Goal: Task Accomplishment & Management: Use online tool/utility

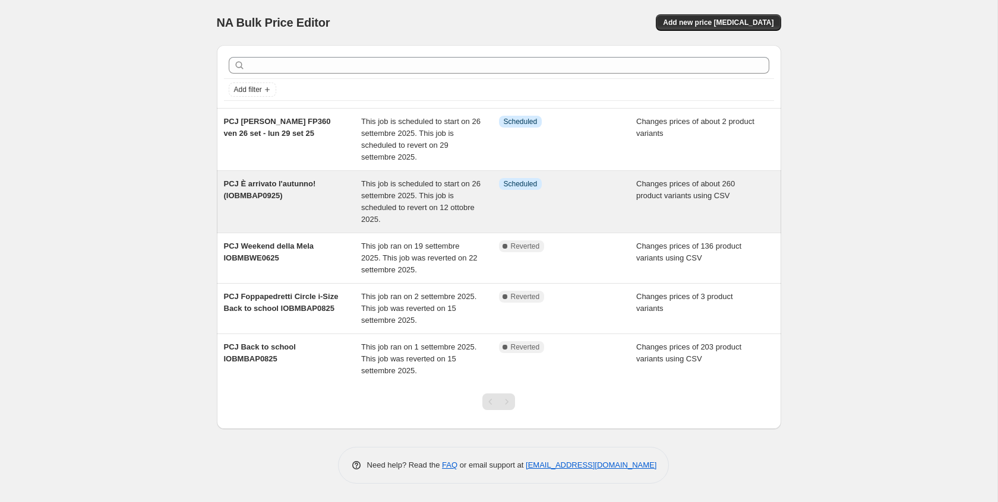
click at [246, 185] on span "PCJ È arrivato l'autunno! (IOBMBAP0925)" at bounding box center [270, 189] width 92 height 21
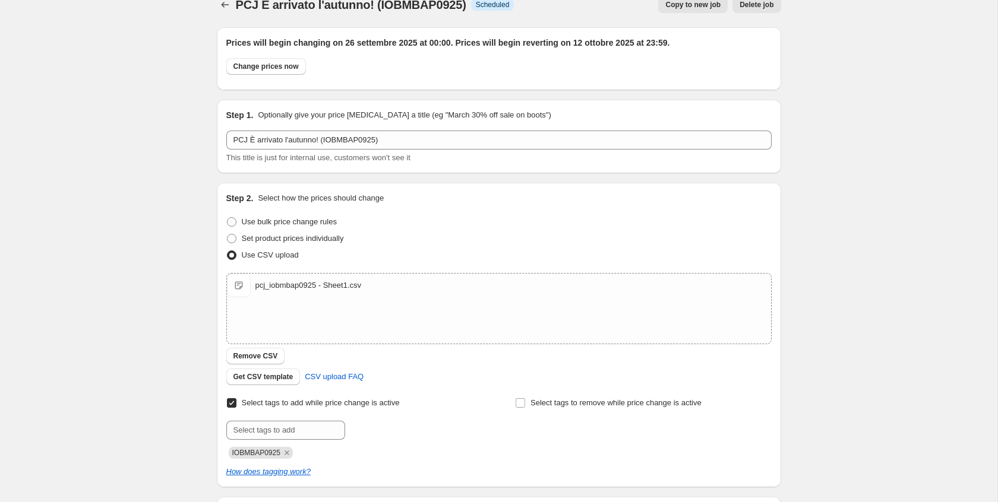
scroll to position [5, 0]
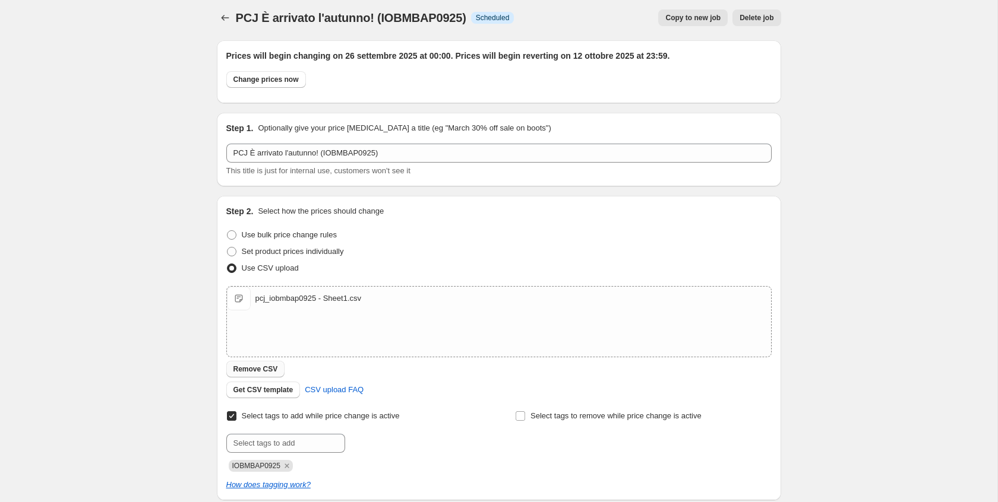
click at [272, 363] on button "Remove CSV" at bounding box center [255, 369] width 59 height 17
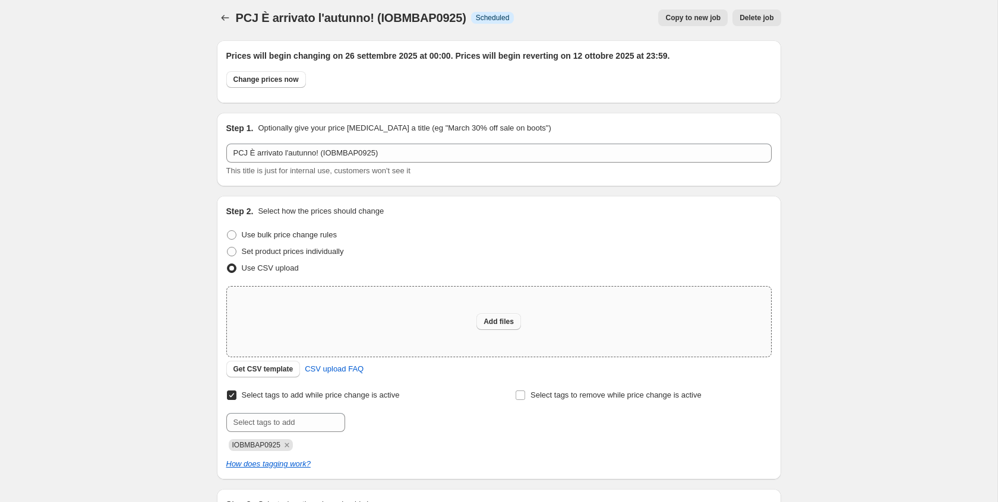
click at [486, 321] on span "Add files" at bounding box center [498, 322] width 30 height 10
type input "C:\fakepath\pcj_iobmbap0925 - Sheet1.csv"
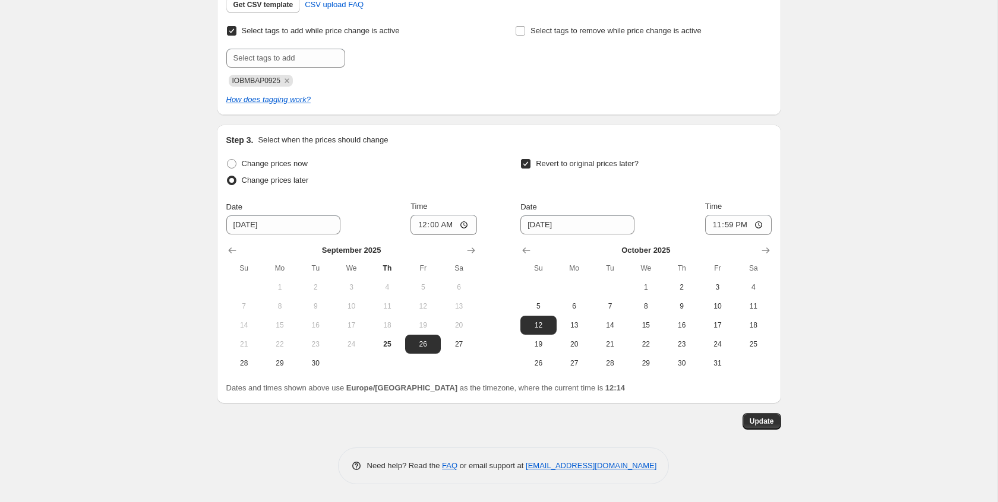
scroll to position [391, 0]
click at [763, 425] on span "Update" at bounding box center [761, 422] width 24 height 10
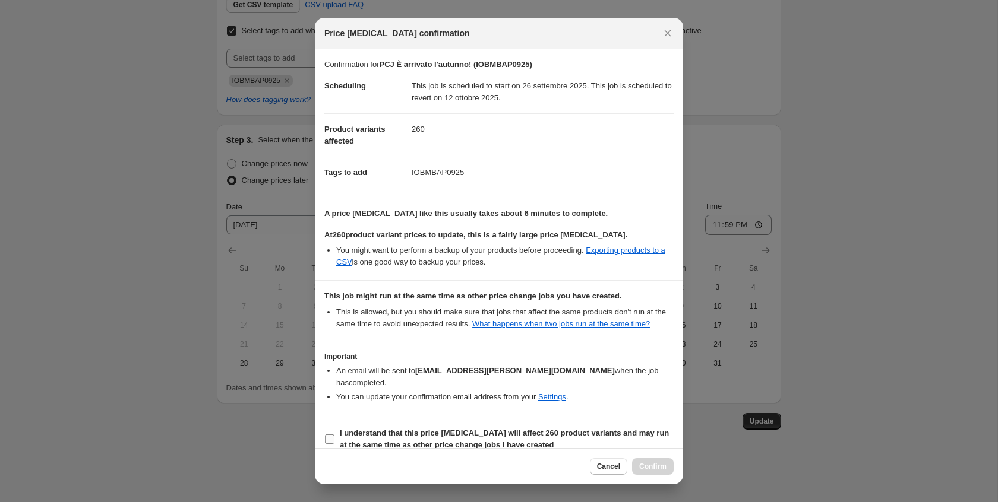
click at [480, 426] on label "I understand that this price [MEDICAL_DATA] will affect 260 product variants an…" at bounding box center [498, 439] width 349 height 29
click at [334, 435] on input "I understand that this price [MEDICAL_DATA] will affect 260 product variants an…" at bounding box center [330, 440] width 10 height 10
checkbox input "true"
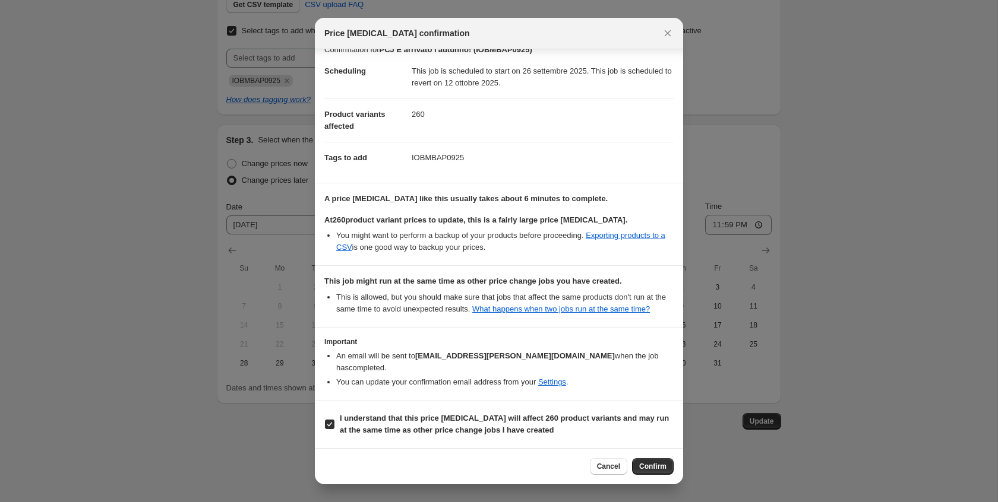
scroll to position [15, 0]
click at [660, 472] on button "Confirm" at bounding box center [653, 466] width 42 height 17
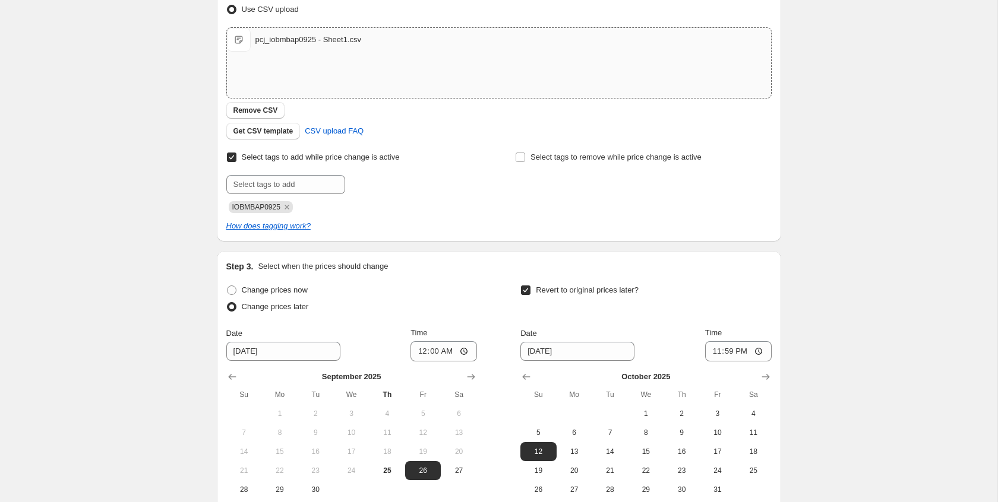
scroll to position [391, 0]
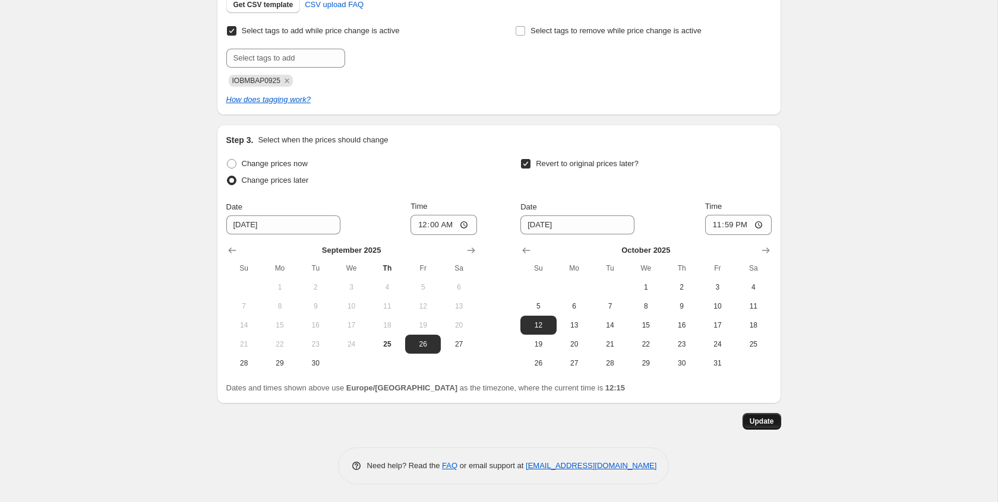
click at [744, 417] on button "Update" at bounding box center [761, 421] width 39 height 17
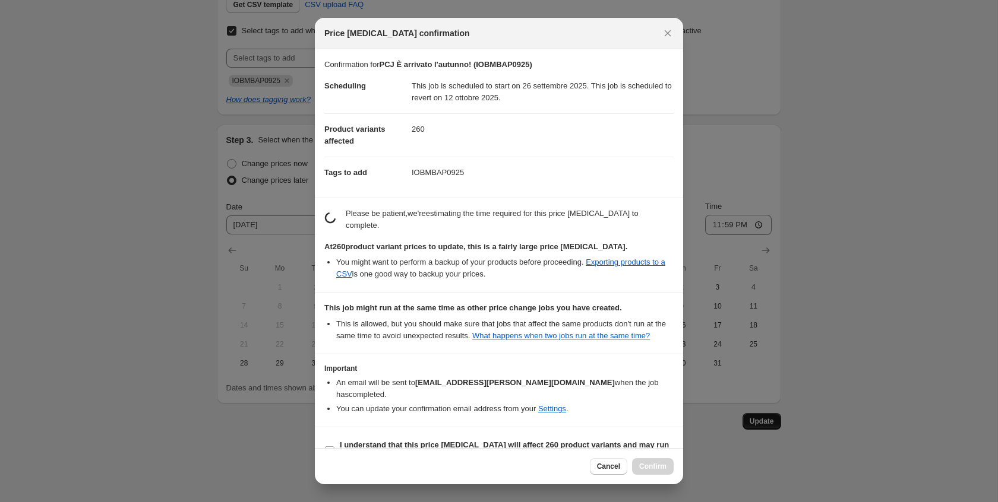
scroll to position [0, 0]
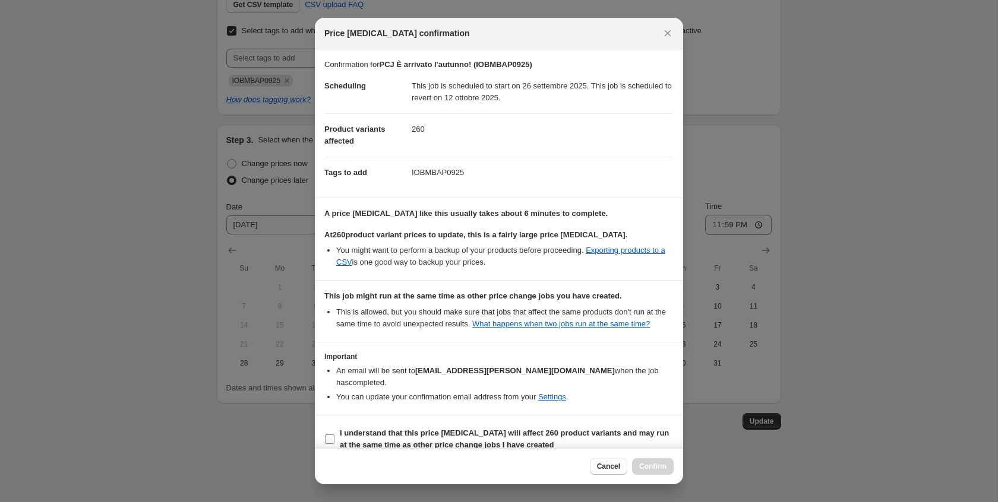
click at [521, 440] on span "I understand that this price [MEDICAL_DATA] will affect 260 product variants an…" at bounding box center [507, 440] width 334 height 24
click at [334, 440] on input "I understand that this price [MEDICAL_DATA] will affect 260 product variants an…" at bounding box center [330, 440] width 10 height 10
checkbox input "true"
click at [657, 464] on span "Confirm" at bounding box center [652, 467] width 27 height 10
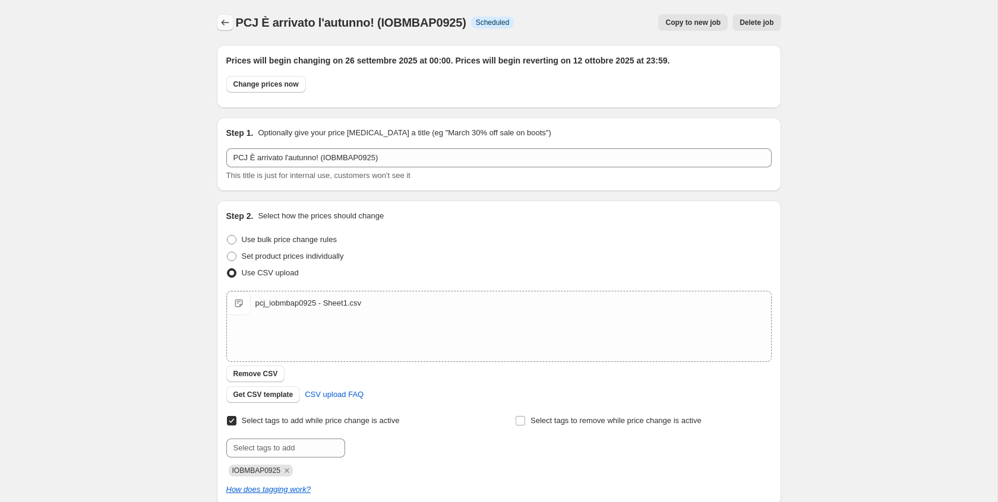
click at [221, 29] on button "Price change jobs" at bounding box center [225, 22] width 17 height 17
